Goal: Task Accomplishment & Management: Use online tool/utility

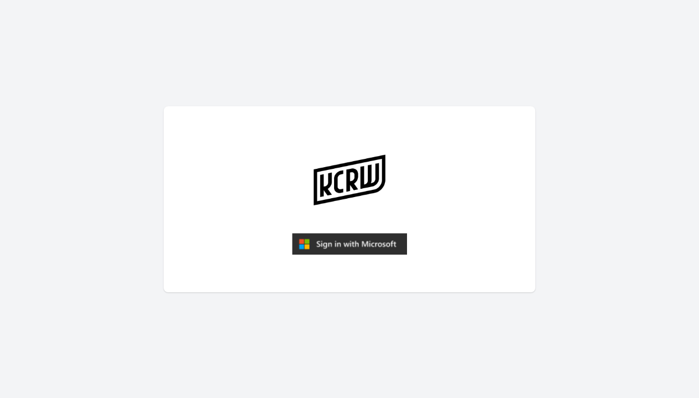
click at [376, 239] on img "submit" at bounding box center [349, 244] width 115 height 22
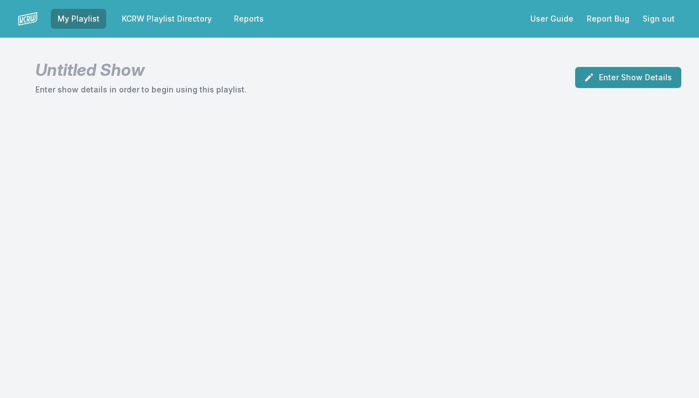
click at [628, 80] on button "Enter Show Details" at bounding box center [628, 77] width 106 height 21
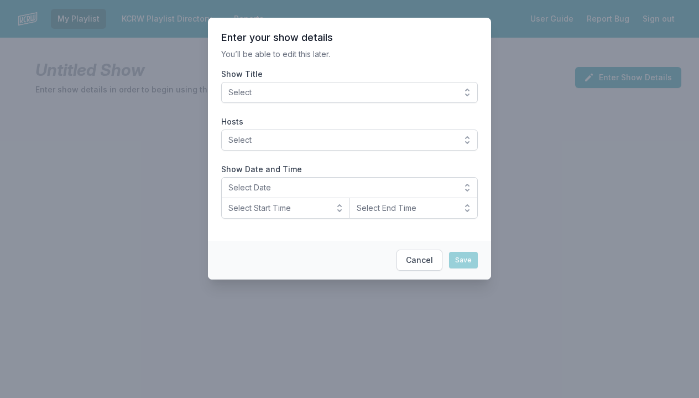
click at [348, 91] on span "Select" at bounding box center [341, 92] width 227 height 11
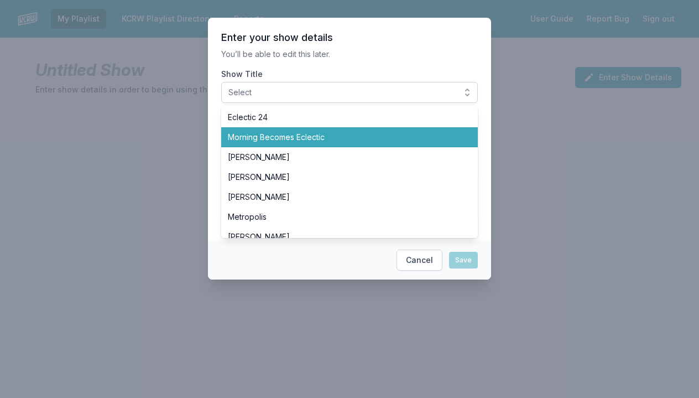
click at [305, 137] on span "Morning Becomes Eclectic" at bounding box center [343, 137] width 230 height 11
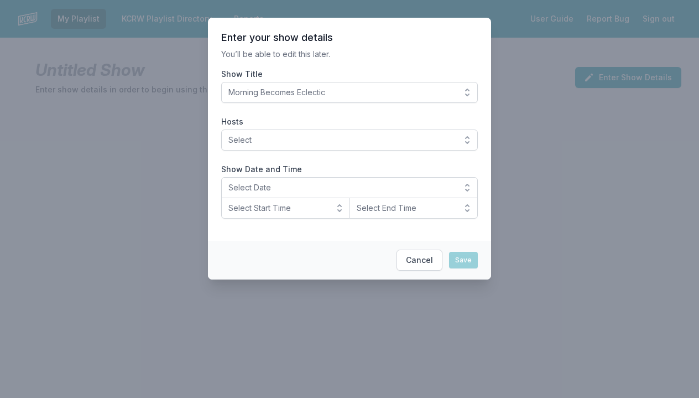
click at [351, 60] on section "Enter your show details You’ll be able to edit this later. Show Title Morning B…" at bounding box center [349, 129] width 283 height 223
click at [289, 144] on span "Select" at bounding box center [341, 139] width 227 height 11
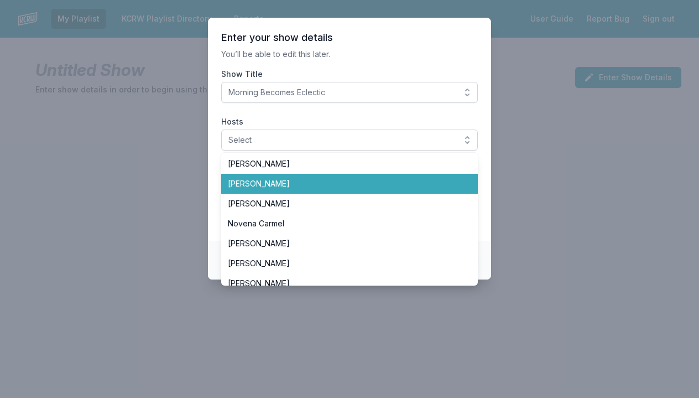
scroll to position [231, 0]
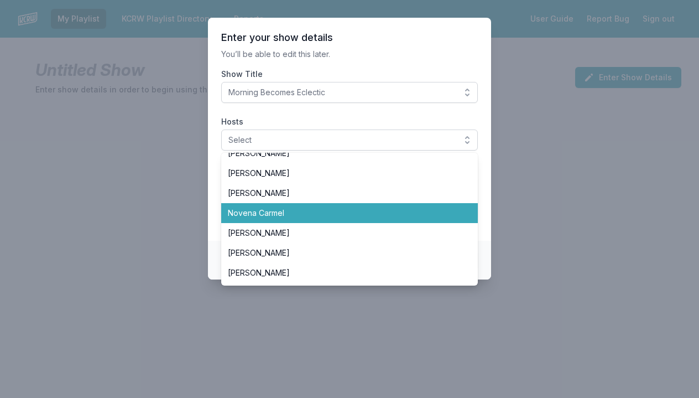
click at [289, 219] on li "Novena Carmel" at bounding box center [349, 213] width 257 height 20
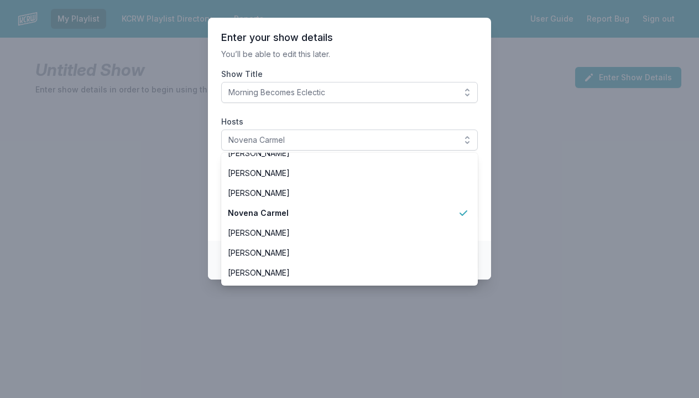
click at [350, 122] on label "Hosts" at bounding box center [349, 121] width 257 height 11
click at [350, 129] on button "Novena Carmel" at bounding box center [349, 139] width 257 height 21
click at [350, 122] on label "Hosts" at bounding box center [349, 121] width 257 height 11
click at [350, 129] on button "Novena Carmel" at bounding box center [349, 139] width 257 height 21
click at [384, 35] on header "Enter your show details" at bounding box center [349, 37] width 257 height 13
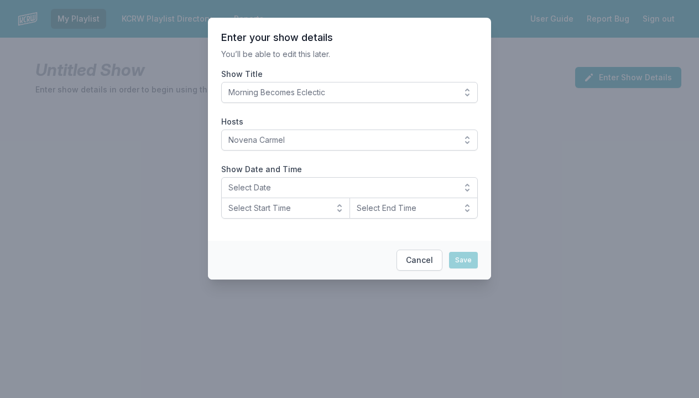
click at [256, 190] on span "Select Date" at bounding box center [341, 187] width 227 height 11
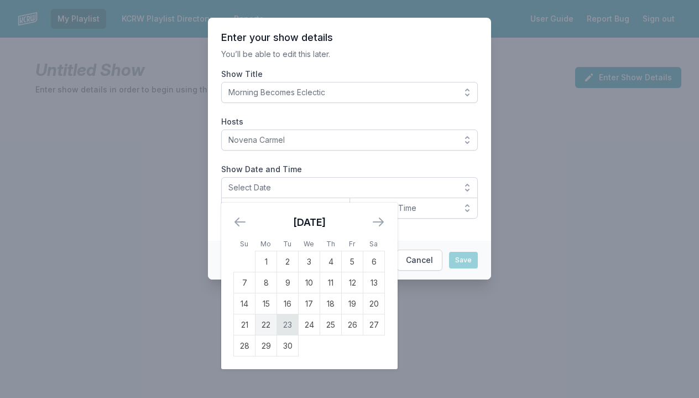
click at [287, 327] on td "23" at bounding box center [288, 324] width 22 height 21
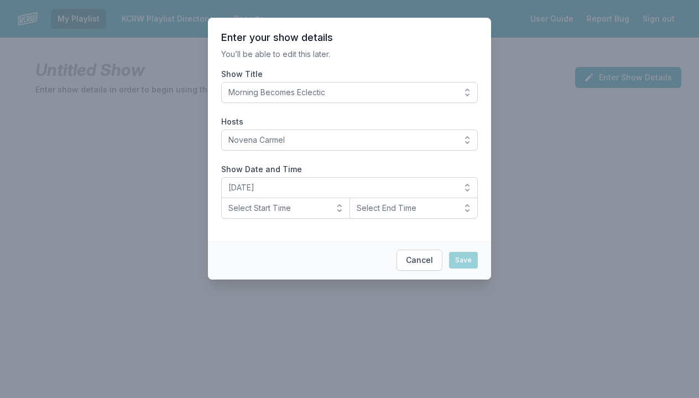
click at [320, 208] on span "Select Start Time" at bounding box center [277, 207] width 99 height 11
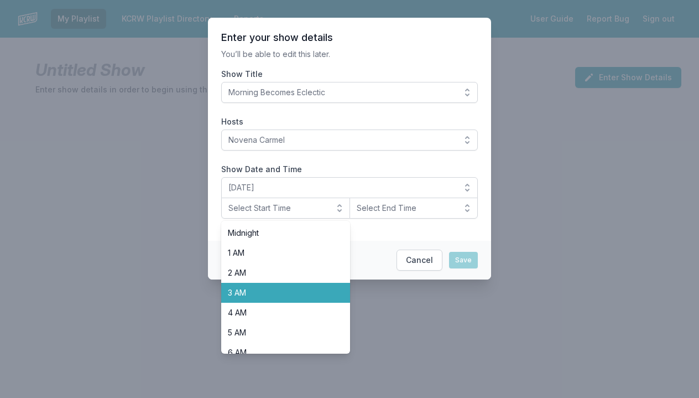
scroll to position [116, 0]
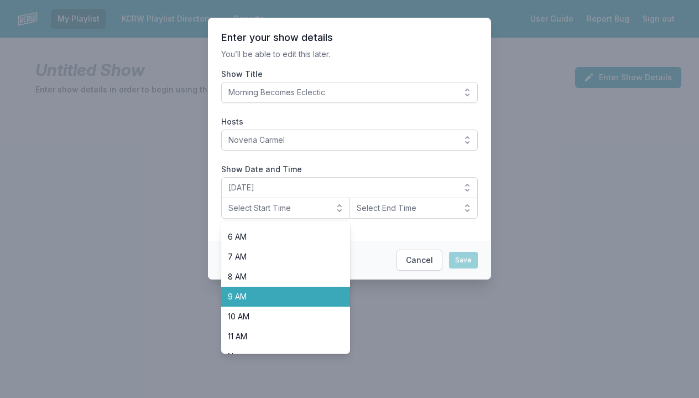
click at [289, 293] on span "9 AM" at bounding box center [279, 296] width 102 height 11
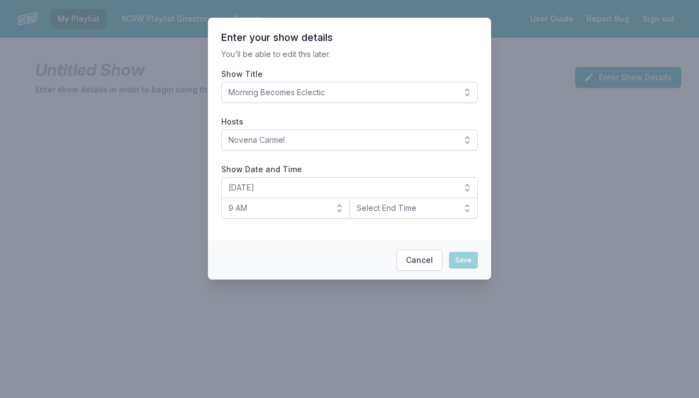
click at [404, 209] on span "Select End Time" at bounding box center [406, 207] width 99 height 11
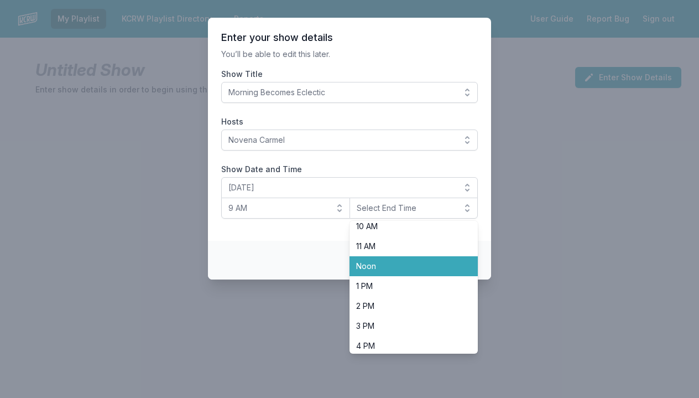
scroll to position [206, 0]
click at [390, 269] on span "Noon" at bounding box center [407, 265] width 102 height 11
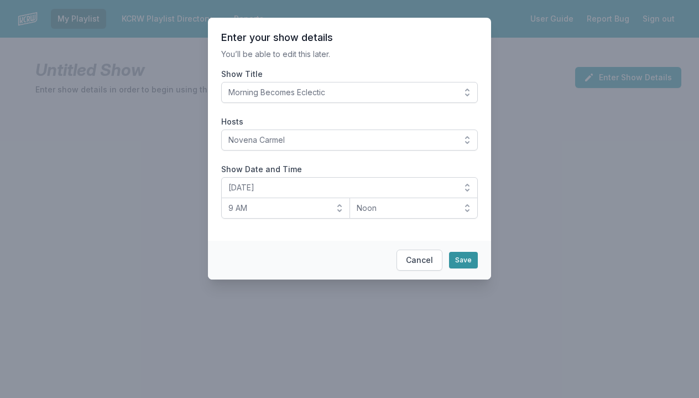
click at [459, 262] on button "Save" at bounding box center [463, 260] width 29 height 17
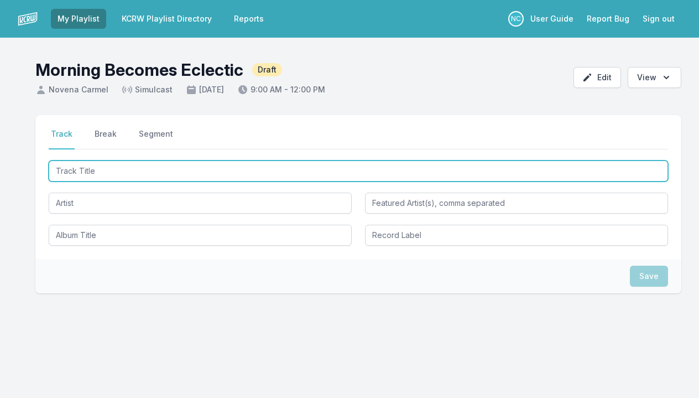
click at [361, 172] on input "Track Title" at bounding box center [359, 170] width 620 height 21
type input "Save a Prayer"
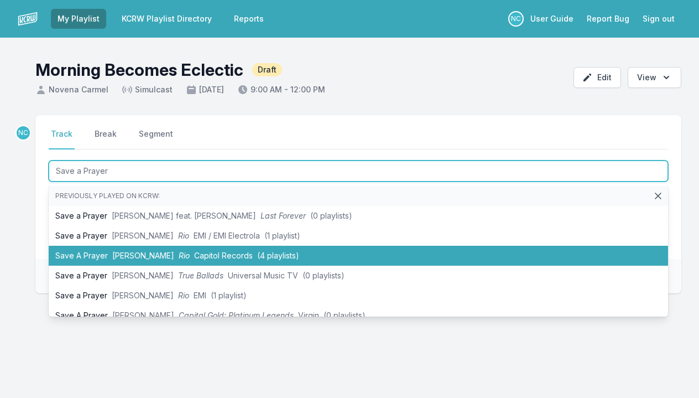
click at [300, 250] on li "Save A Prayer Duran Duran Rio Capitol Records (4 playlists)" at bounding box center [359, 256] width 620 height 20
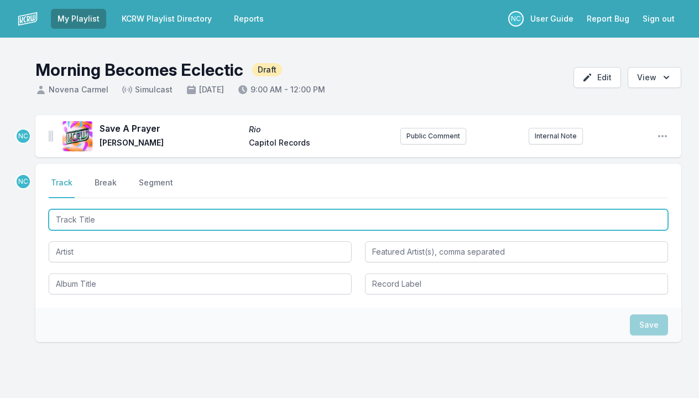
click at [220, 222] on input "Track Title" at bounding box center [359, 219] width 620 height 21
type input "Paradise"
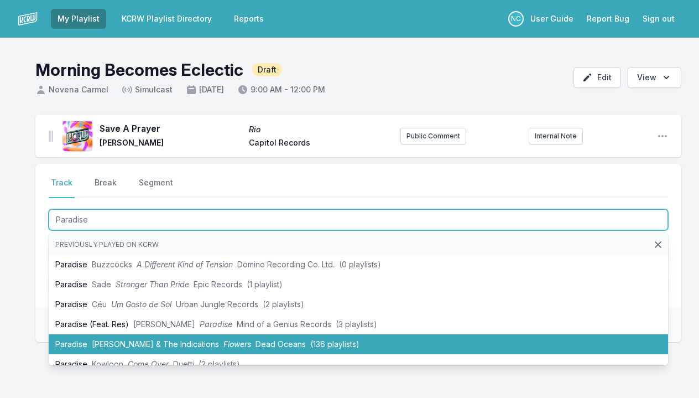
click at [188, 342] on span "Durand Jones & The Indications" at bounding box center [155, 343] width 127 height 9
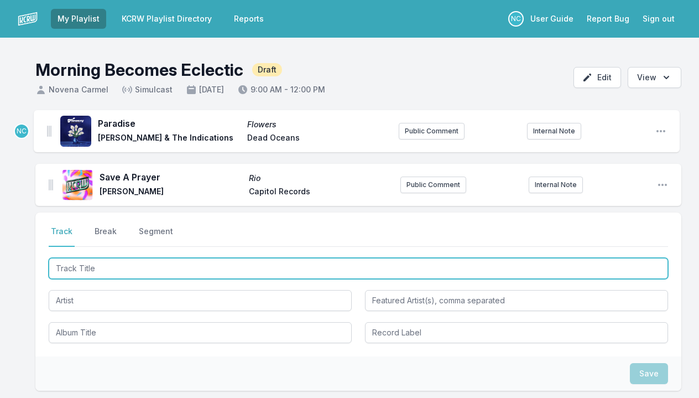
drag, startPoint x: 49, startPoint y: 183, endPoint x: 48, endPoint y: 127, distance: 56.4
